Goal: Find specific page/section: Find specific page/section

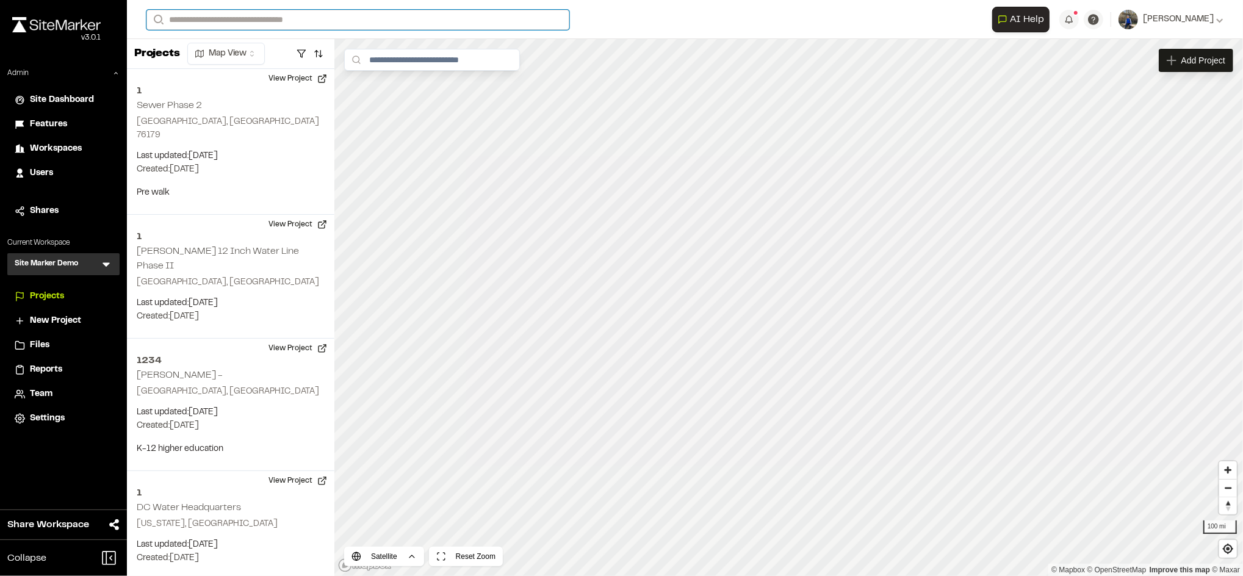
click at [301, 20] on input "Search" at bounding box center [357, 20] width 423 height 20
type input "******"
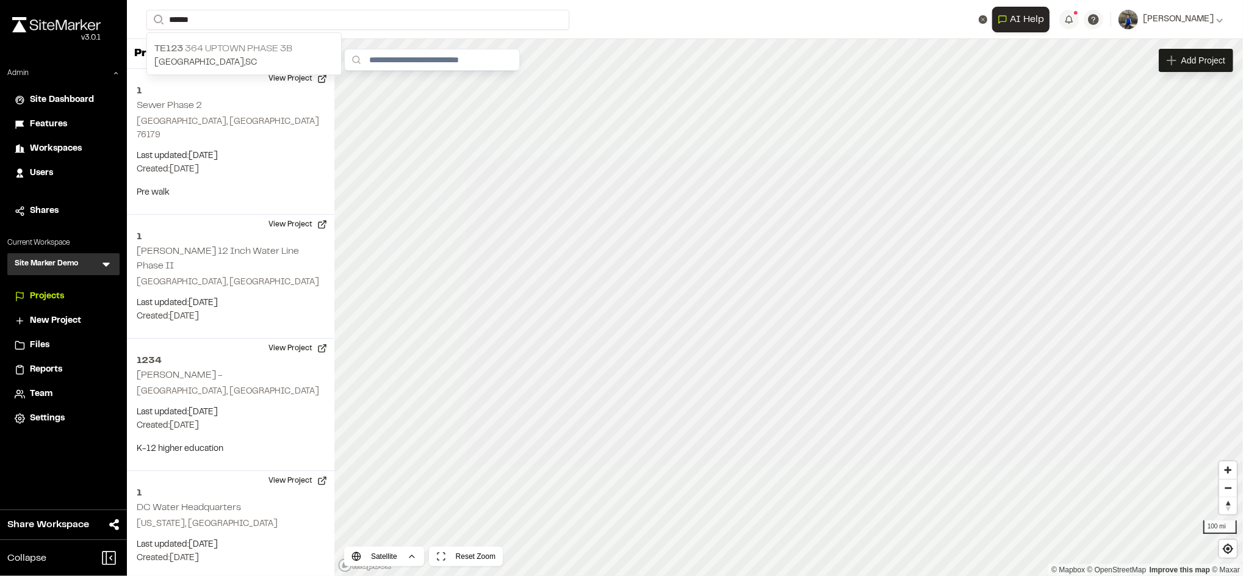
click at [254, 50] on p "TE123 364 Uptown Phase 3B" at bounding box center [243, 48] width 179 height 15
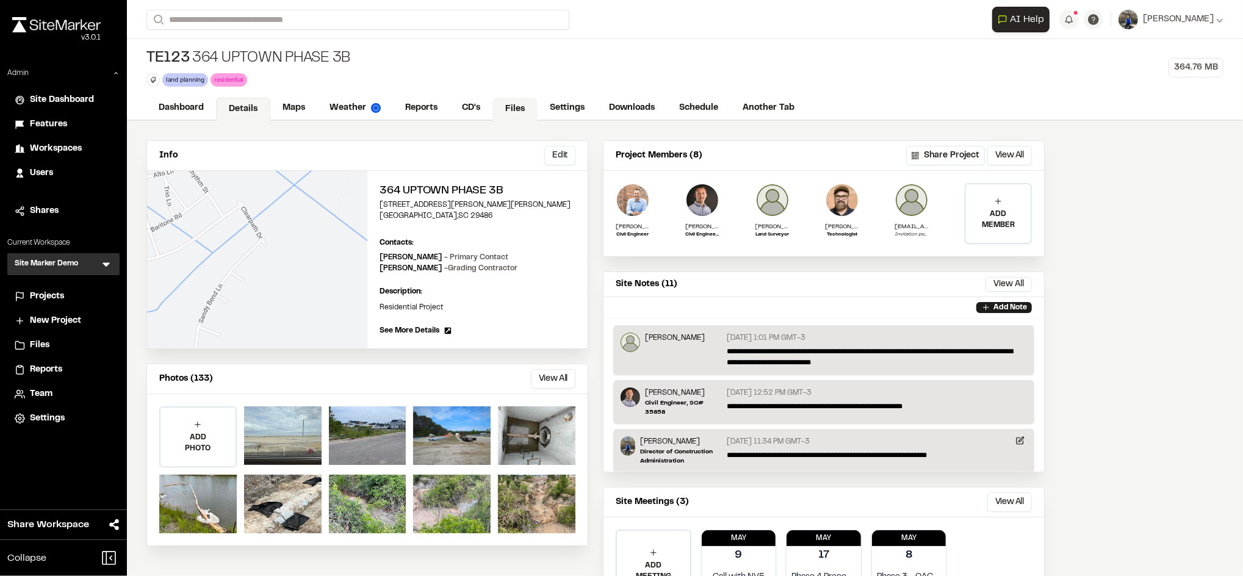
click at [511, 108] on link "Files" at bounding box center [514, 109] width 45 height 23
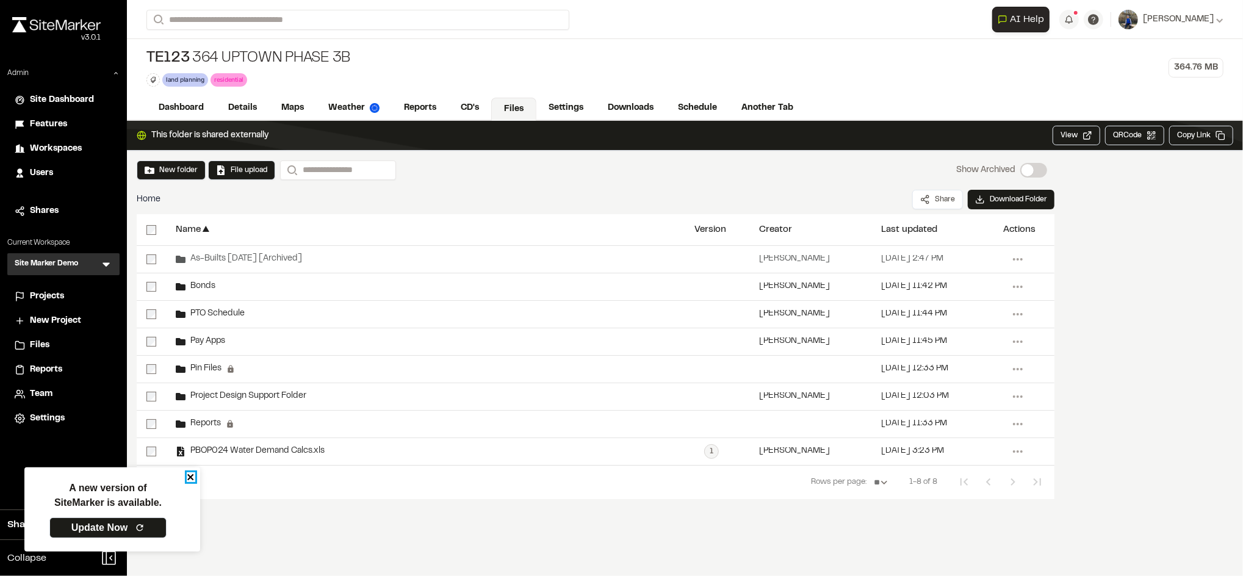
click at [188, 481] on icon "close" at bounding box center [191, 477] width 9 height 10
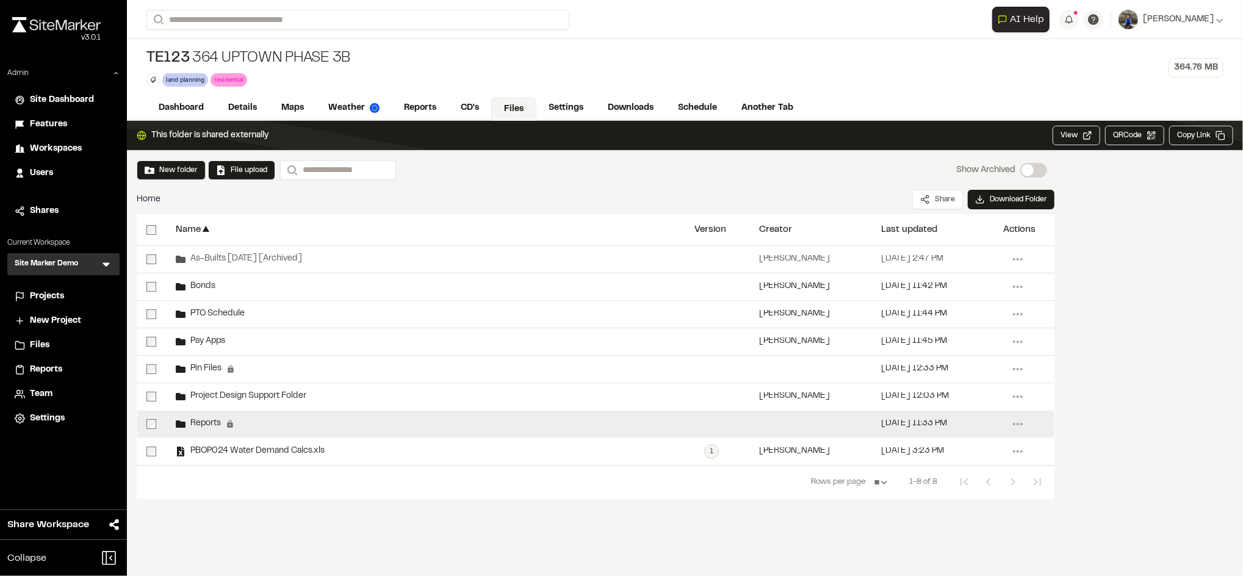
click at [208, 423] on span "Reports" at bounding box center [202, 424] width 35 height 8
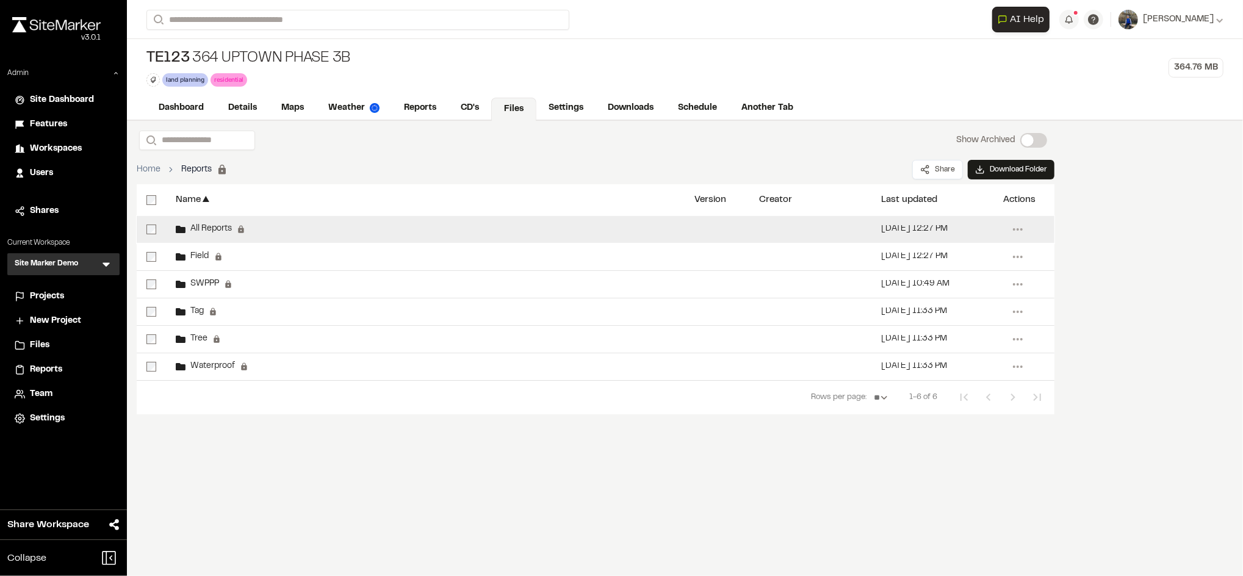
click at [209, 226] on span "All Reports" at bounding box center [208, 229] width 46 height 8
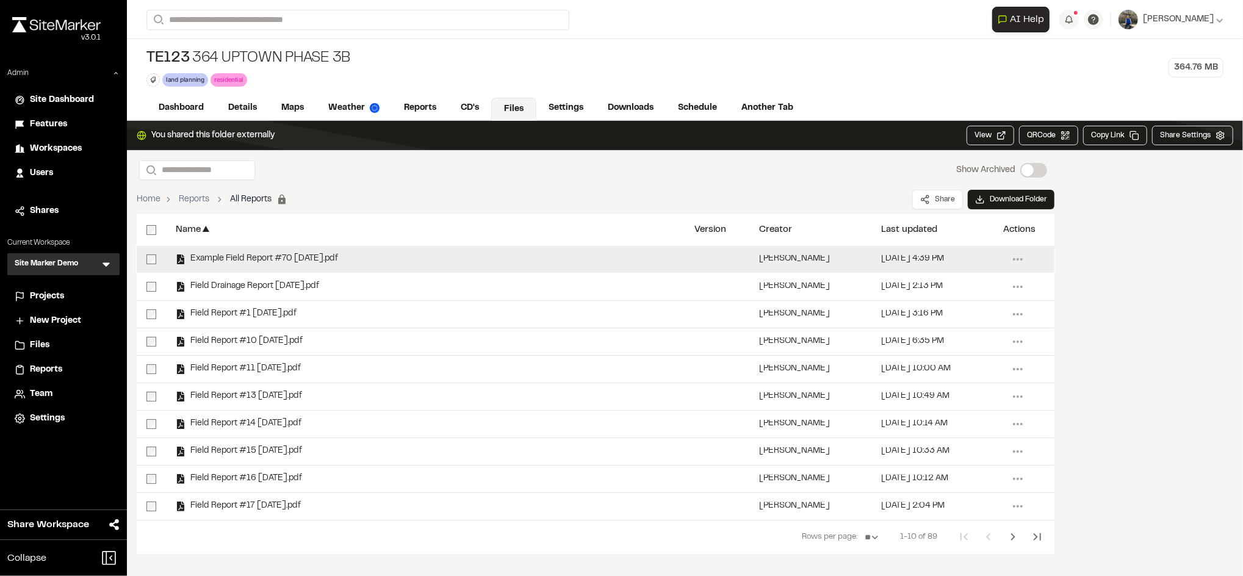
click at [333, 231] on div "Name ▲" at bounding box center [425, 229] width 499 height 31
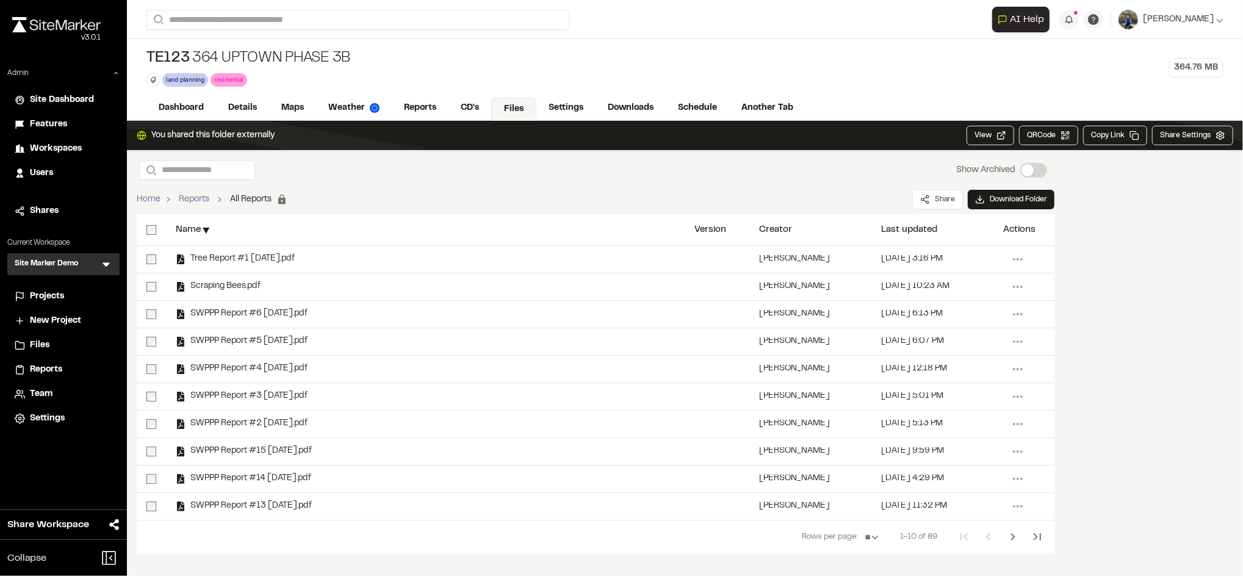
click at [333, 231] on div "Name ▲" at bounding box center [425, 229] width 499 height 31
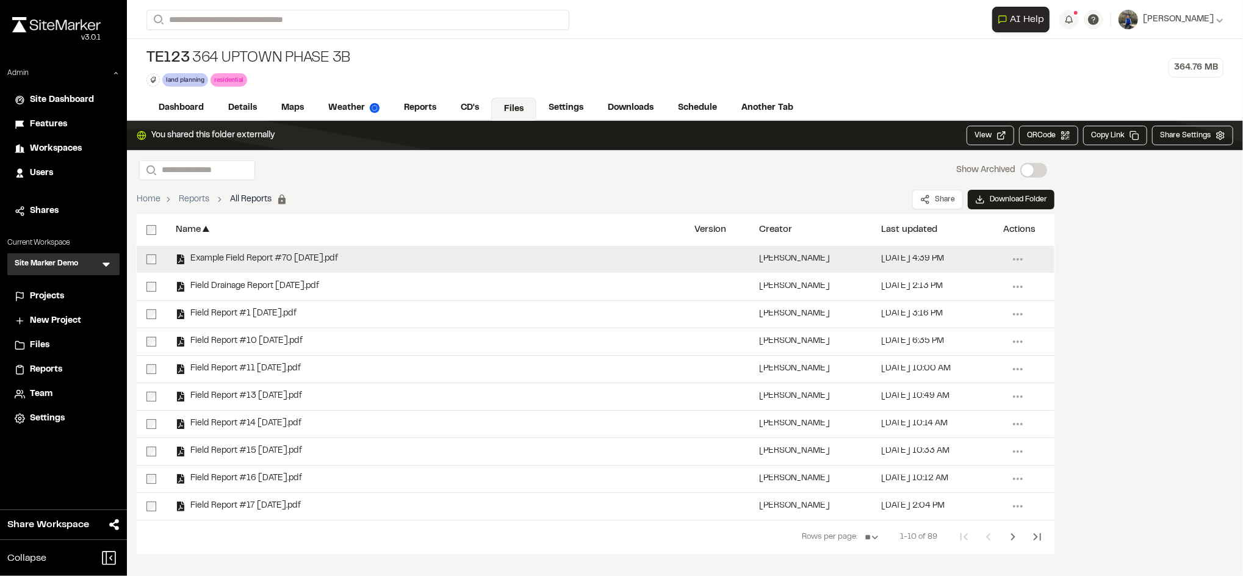
click at [335, 260] on span "Example Field Report #70 [DATE].pdf" at bounding box center [261, 259] width 152 height 8
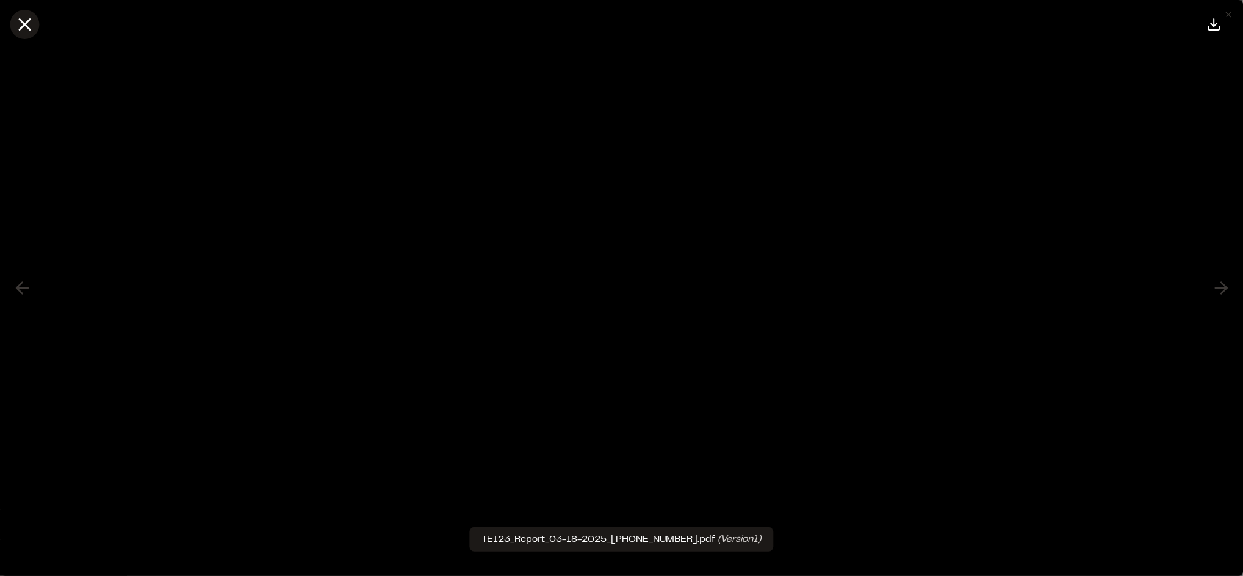
click at [29, 21] on icon at bounding box center [24, 24] width 21 height 21
